Goal: Information Seeking & Learning: Learn about a topic

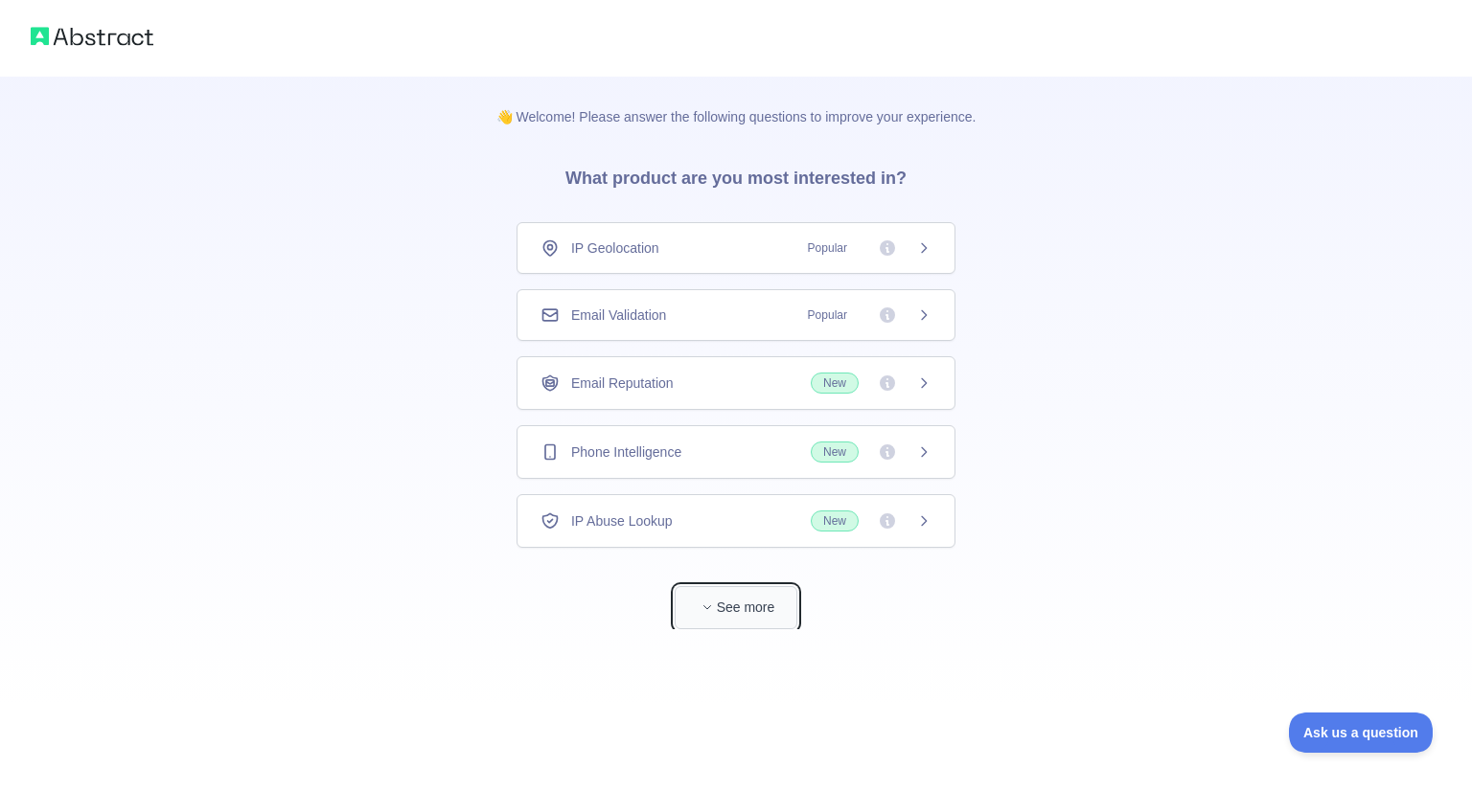
click at [760, 601] on button "See more" at bounding box center [735, 607] width 123 height 43
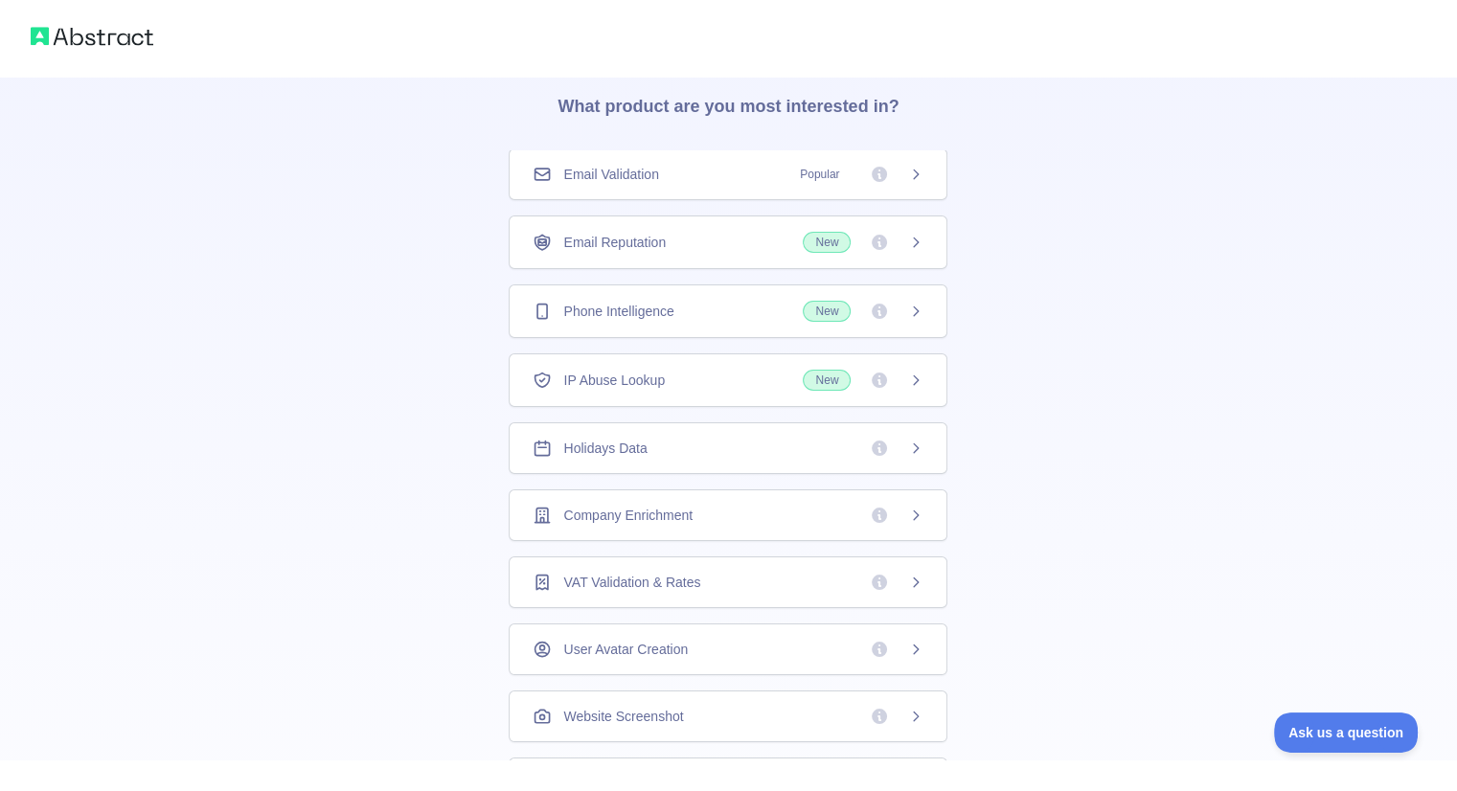
scroll to position [73, 0]
click at [907, 505] on span at bounding box center [897, 514] width 54 height 19
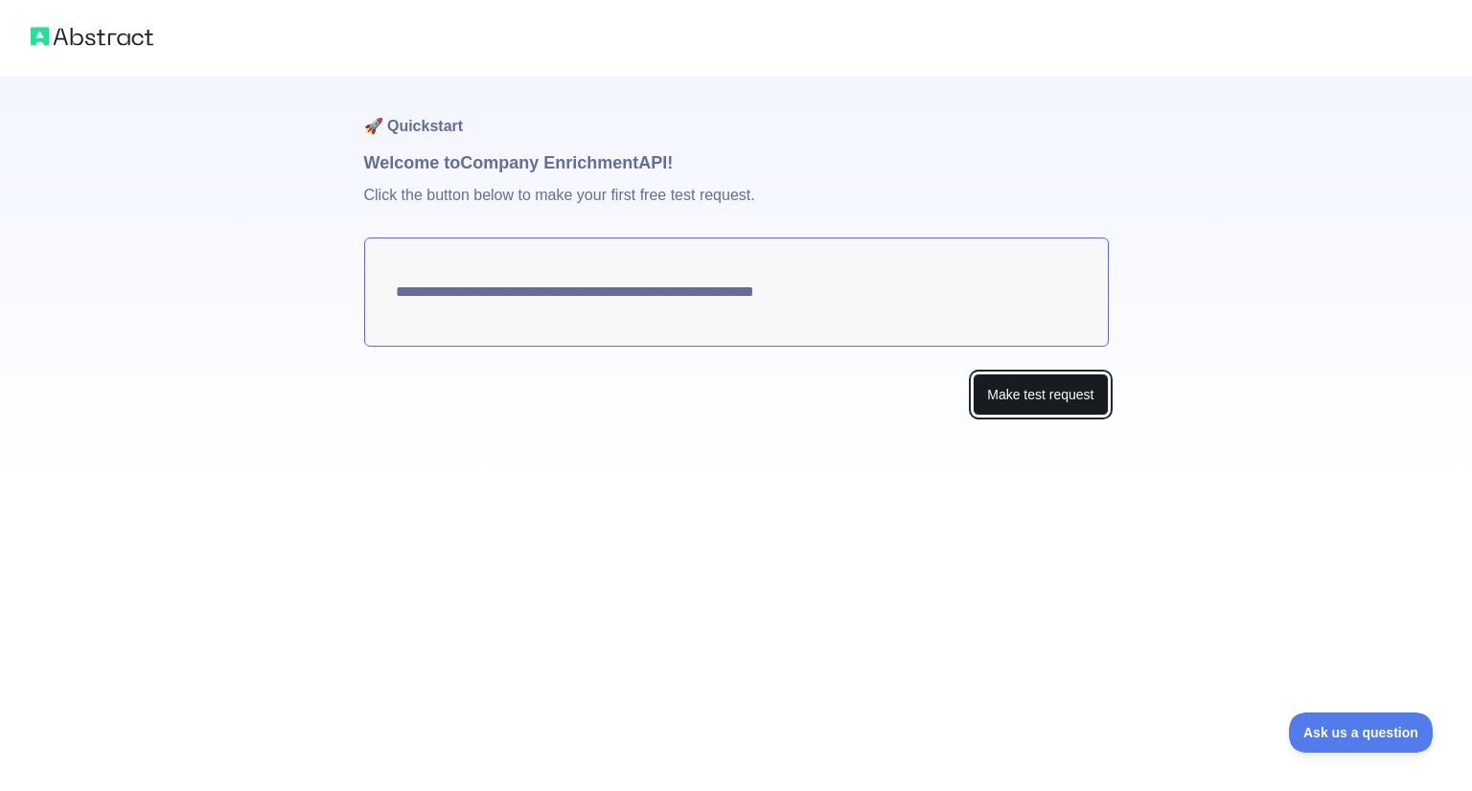
click at [1005, 403] on button "Make test request" at bounding box center [1039, 395] width 135 height 43
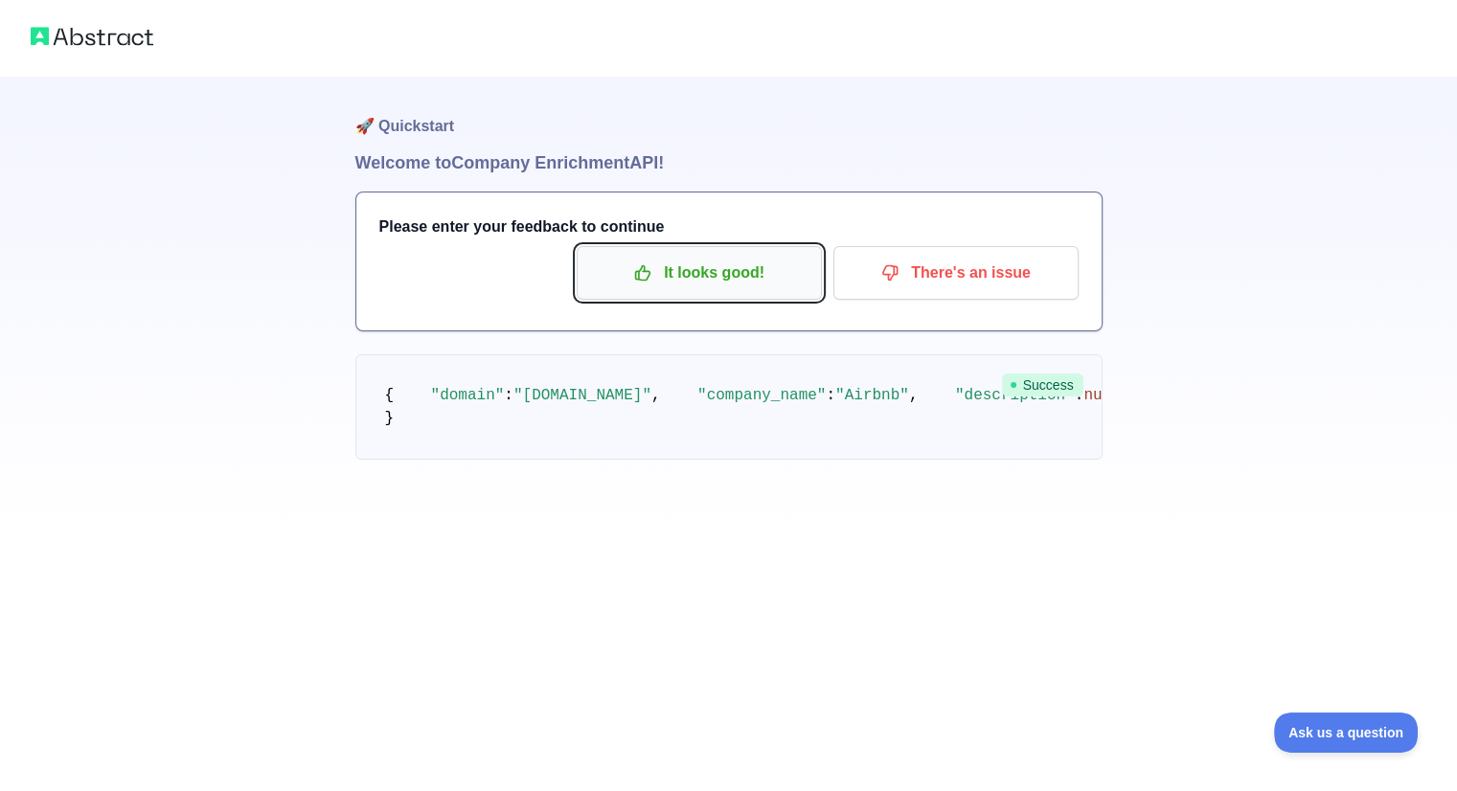
click at [689, 280] on p "It looks good!" at bounding box center [699, 273] width 217 height 33
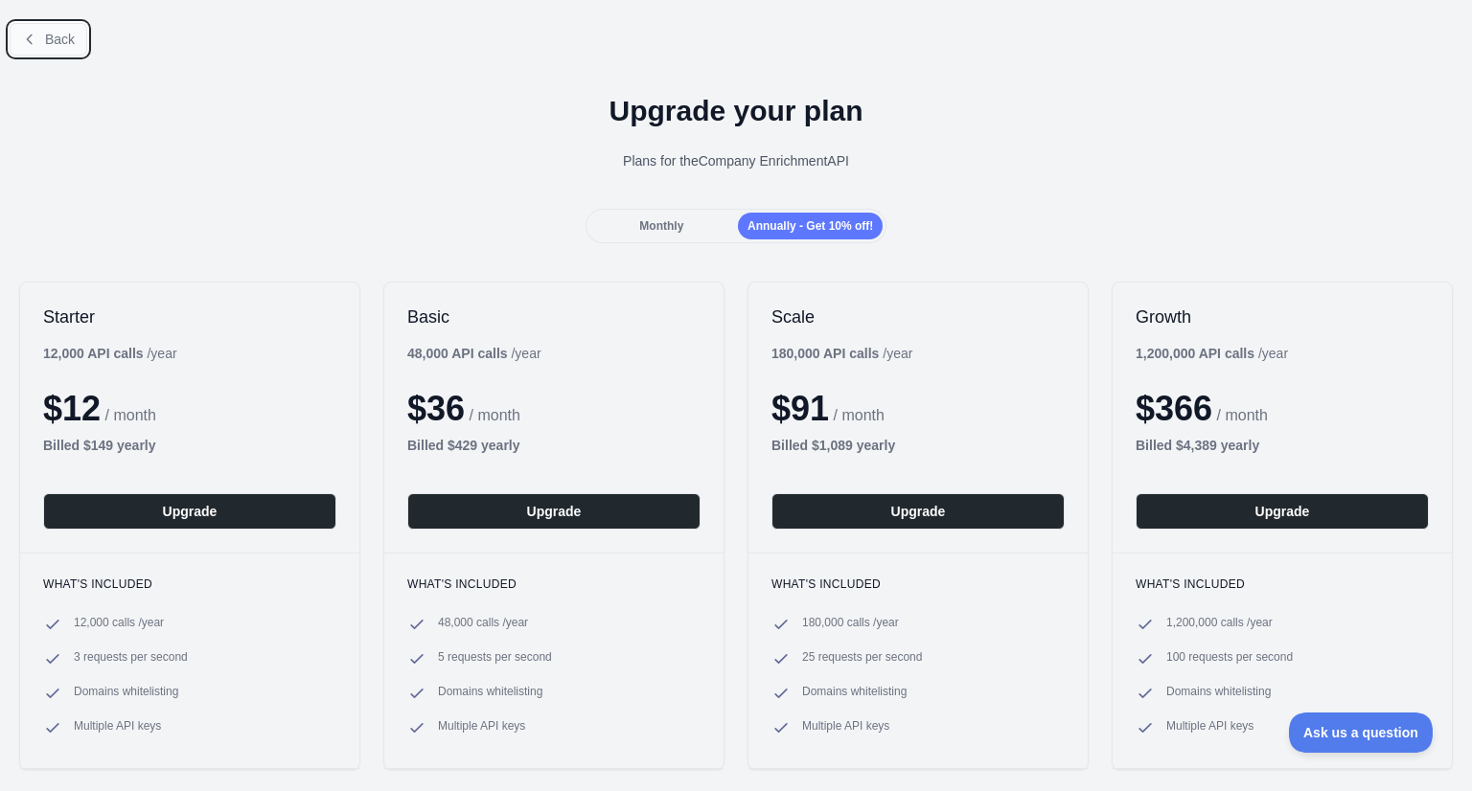
click at [42, 42] on button "Back" at bounding box center [49, 39] width 78 height 33
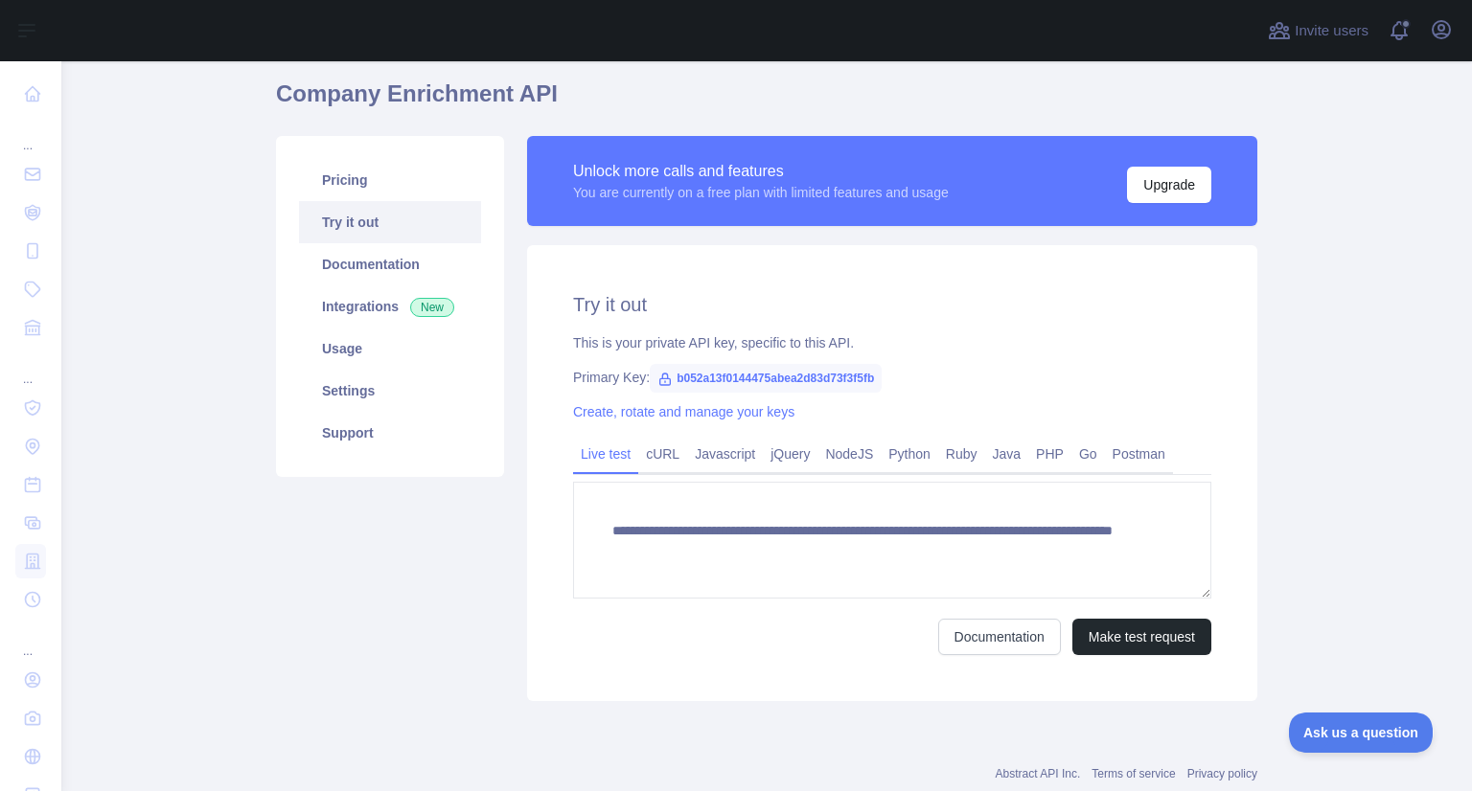
scroll to position [65, 0]
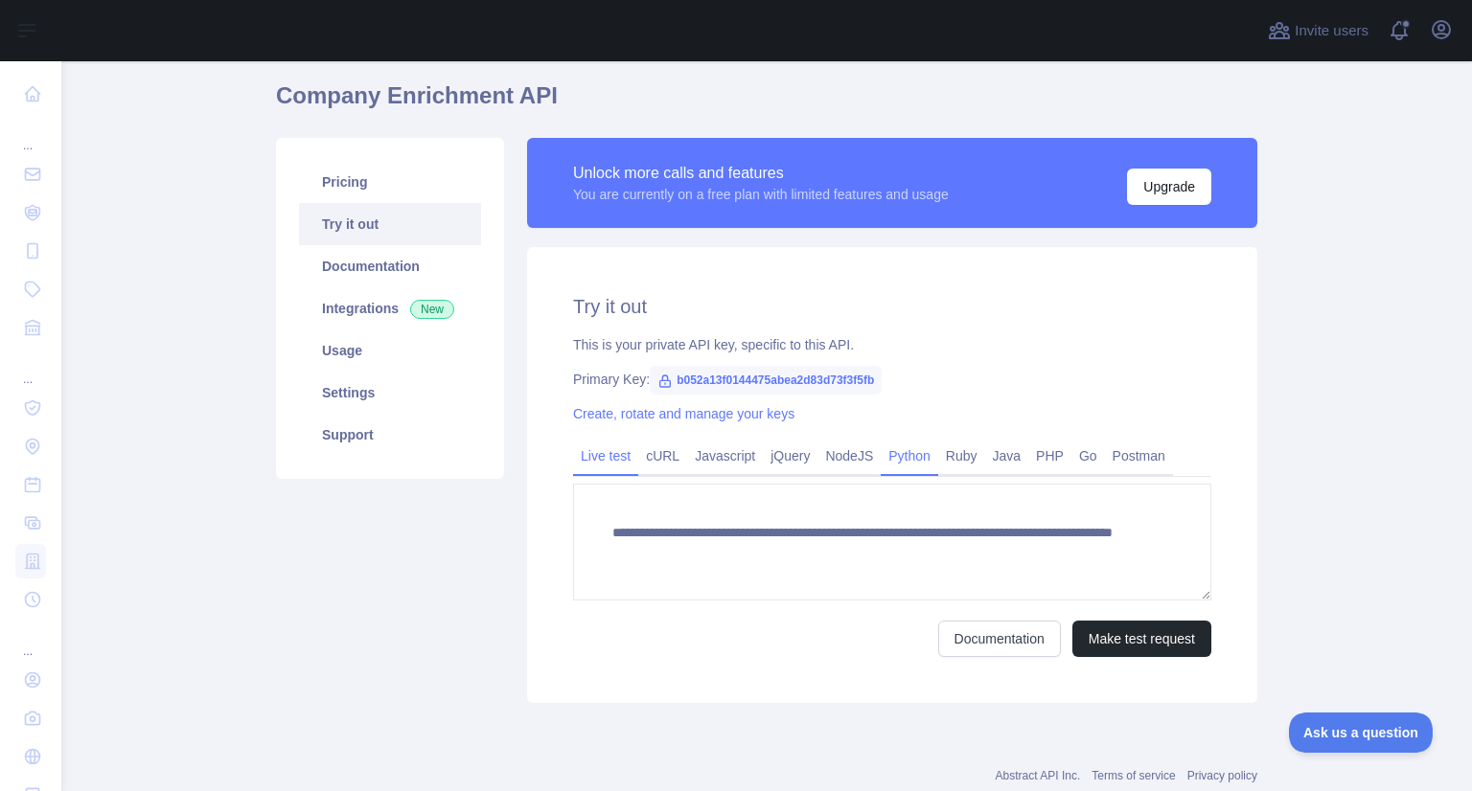
click at [891, 461] on link "Python" at bounding box center [908, 456] width 57 height 31
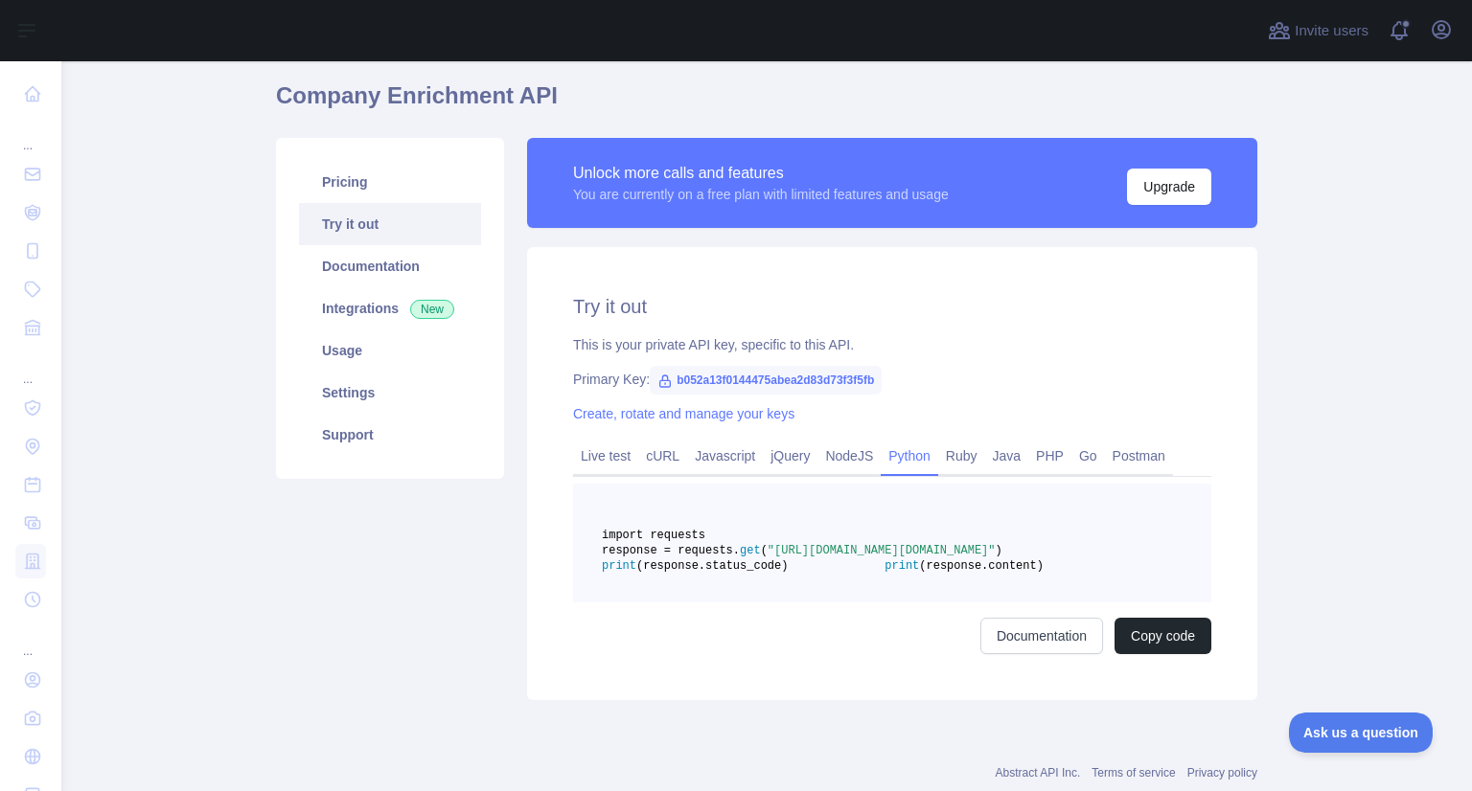
click at [767, 558] on span ""https://companyenrichment.abstractapi.com/v2/?api_key=b052a13f0144475abea2d83d…" at bounding box center [881, 550] width 228 height 13
copy span "b052a13f0144475abea2d83d73f3f5fb"
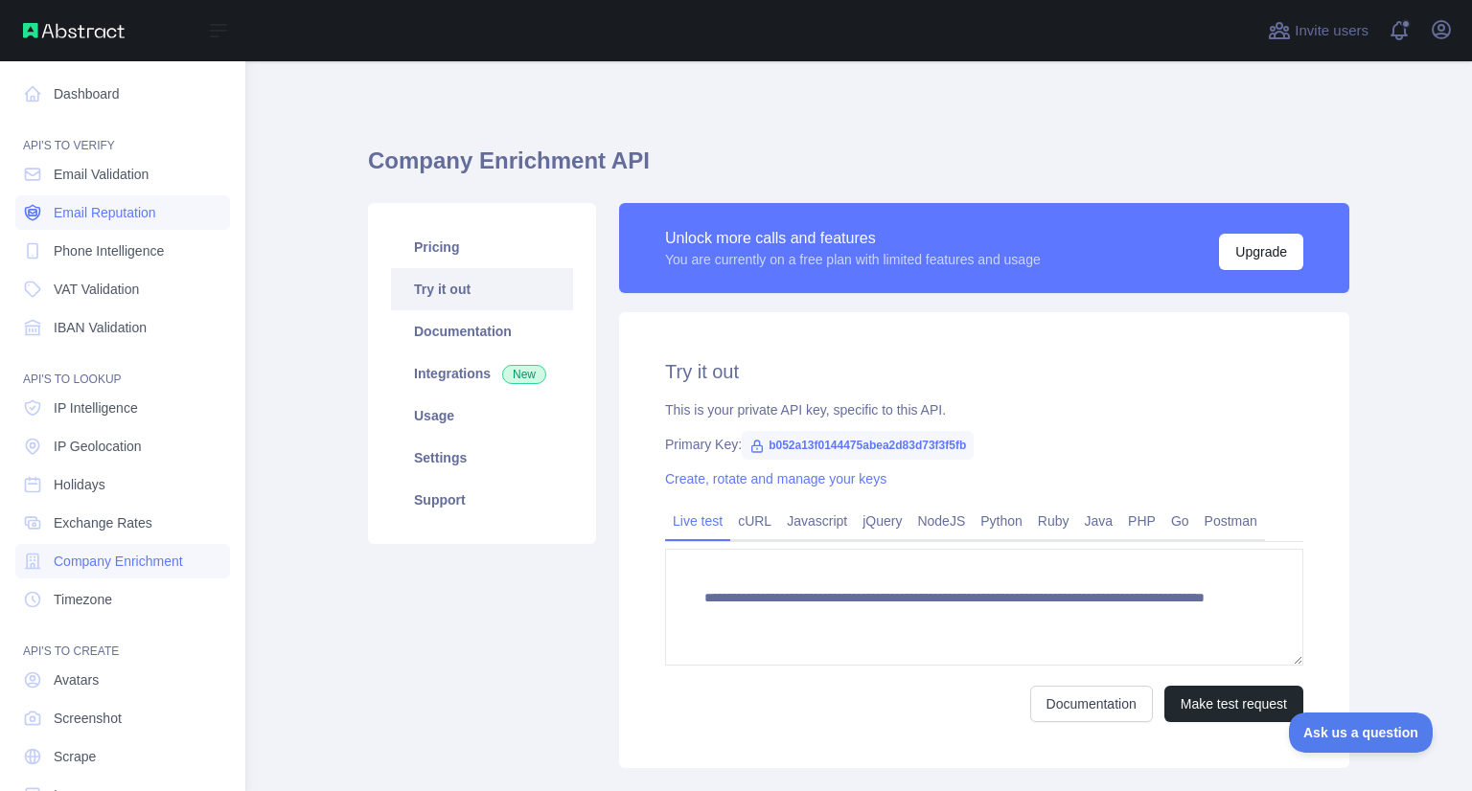
click at [88, 216] on span "Email Reputation" at bounding box center [105, 212] width 103 height 19
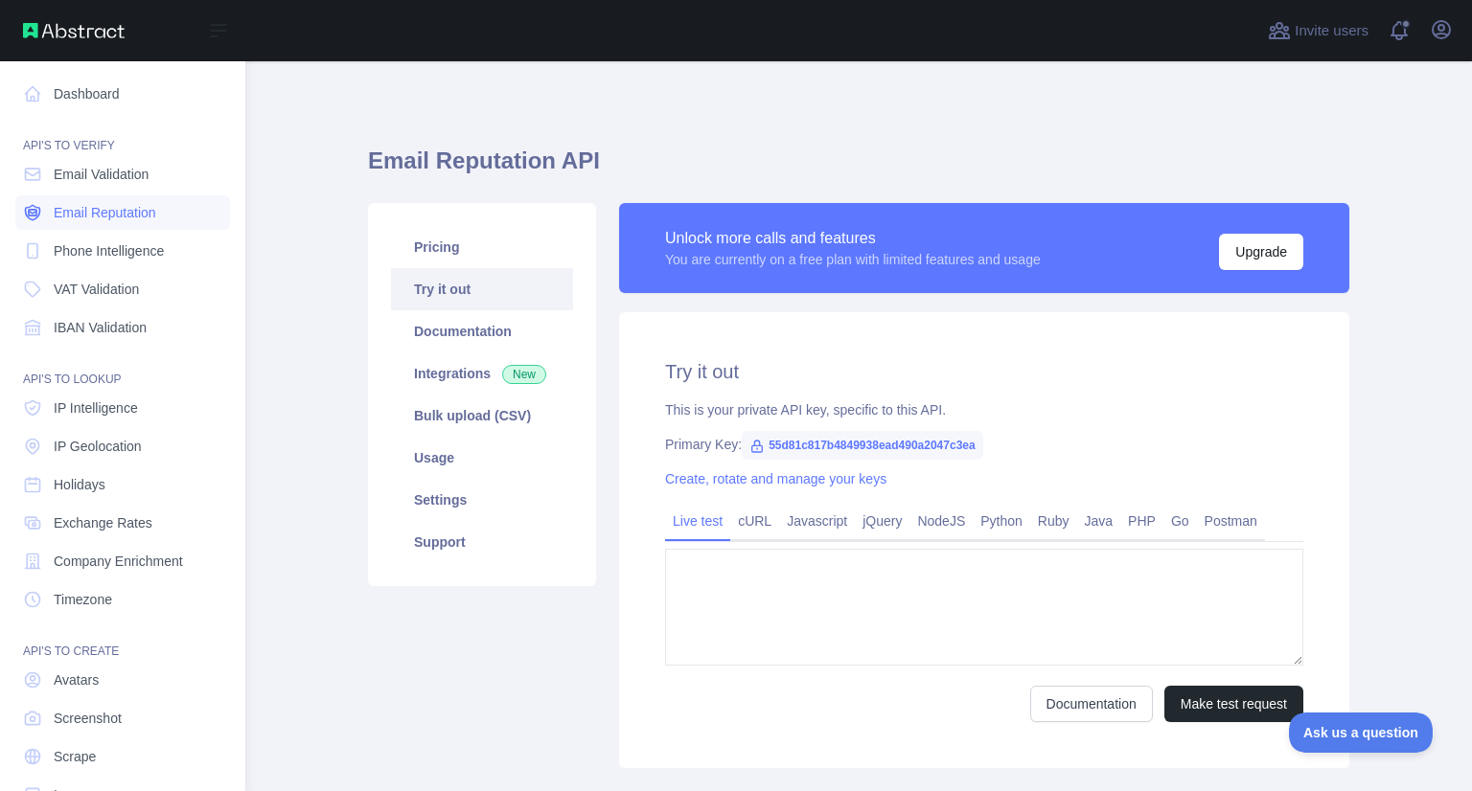
type textarea "**********"
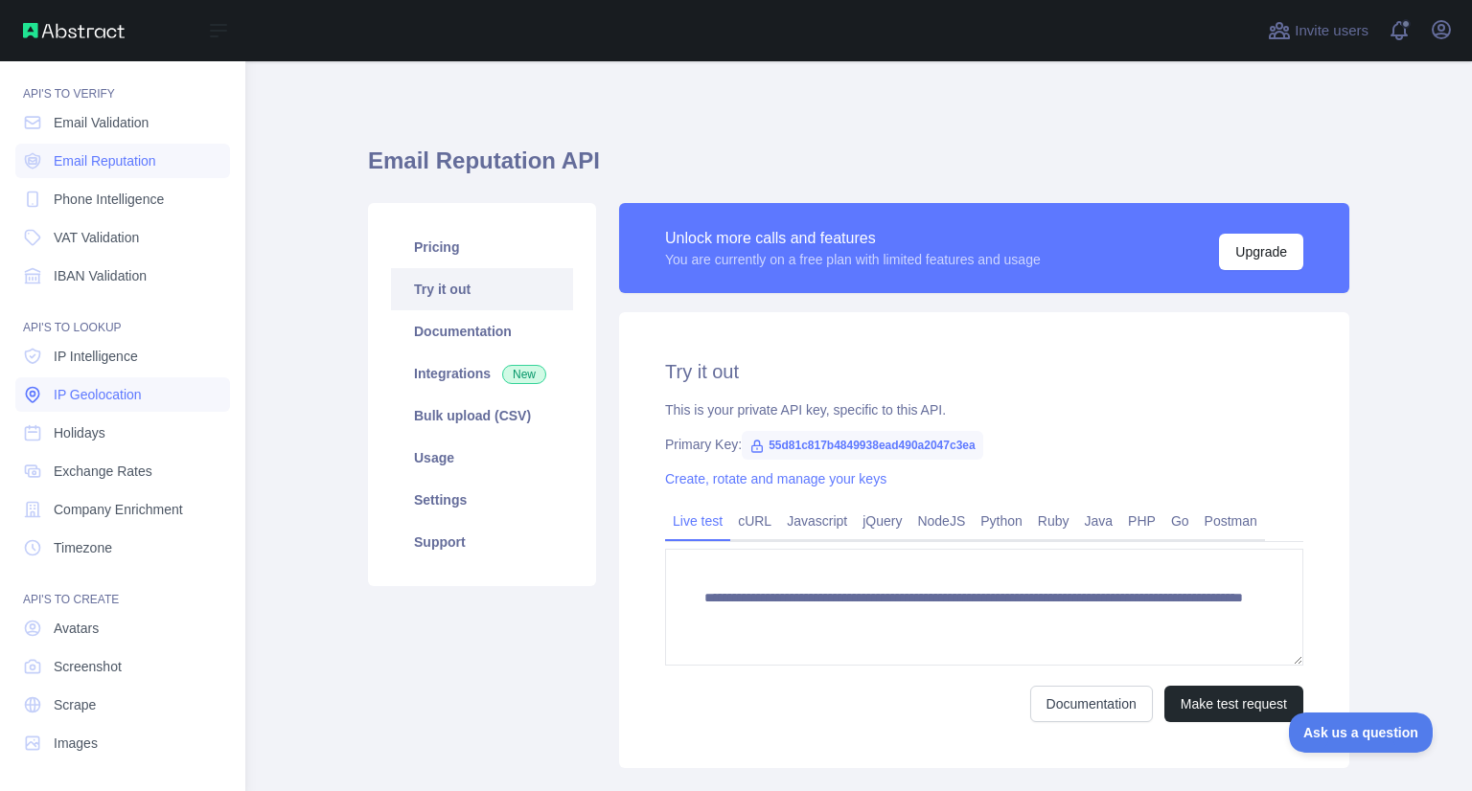
scroll to position [51, 0]
click at [73, 706] on span "Scrape" at bounding box center [75, 705] width 42 height 19
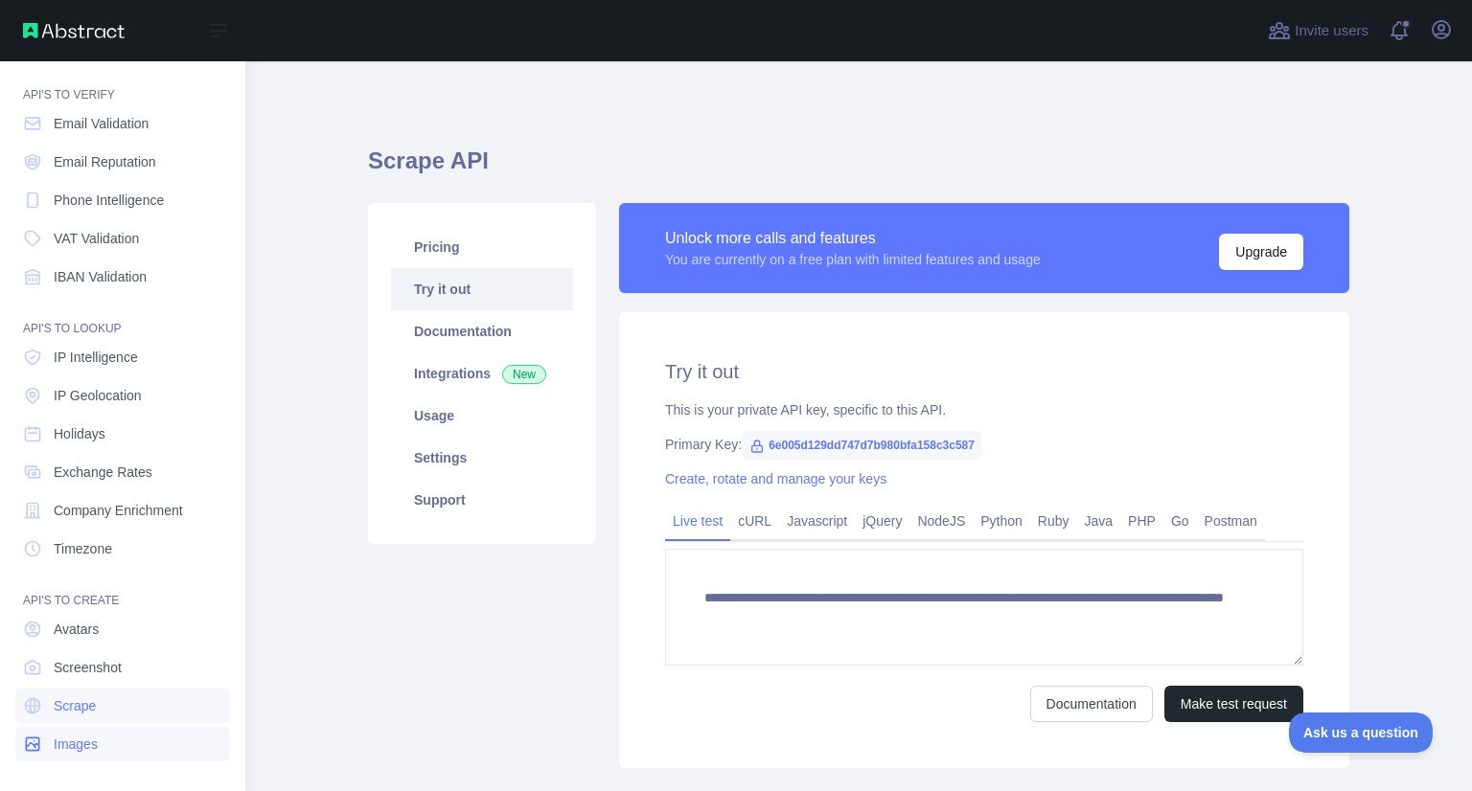
click at [79, 744] on span "Images" at bounding box center [76, 744] width 44 height 19
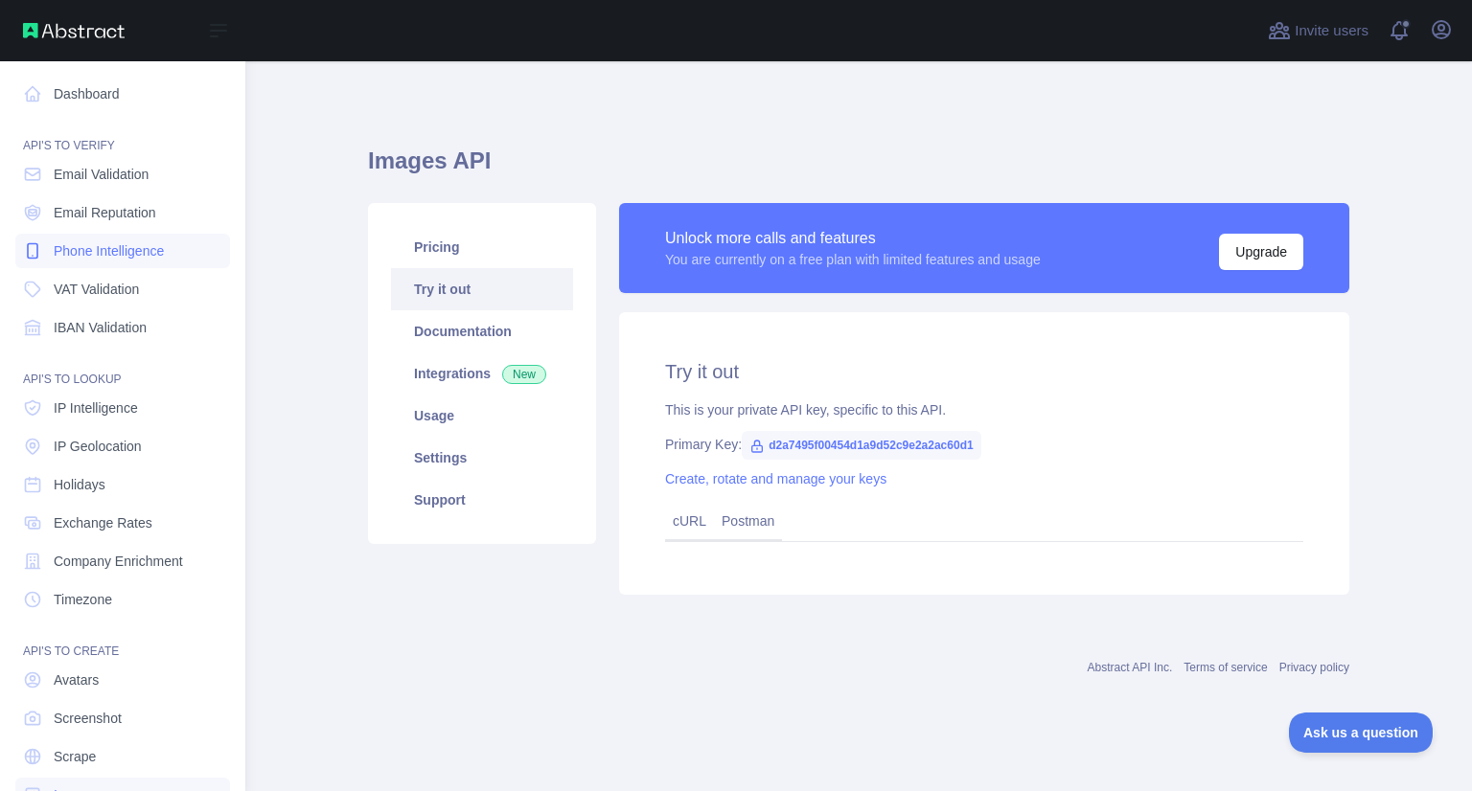
click at [126, 253] on span "Phone Intelligence" at bounding box center [109, 250] width 110 height 19
